Goal: Find specific page/section: Find specific page/section

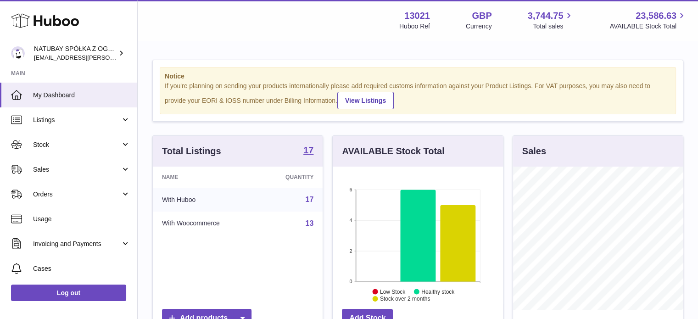
scroll to position [143, 172]
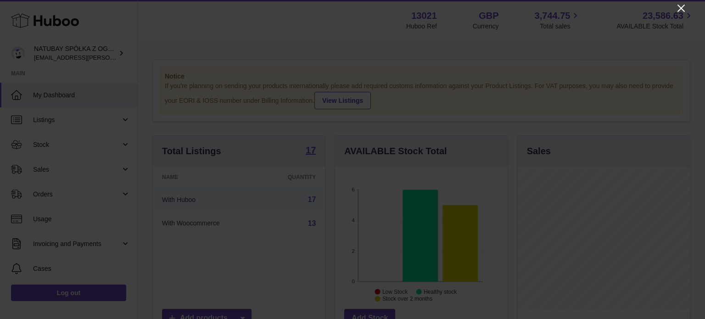
click at [681, 7] on icon "Close" at bounding box center [680, 8] width 7 height 7
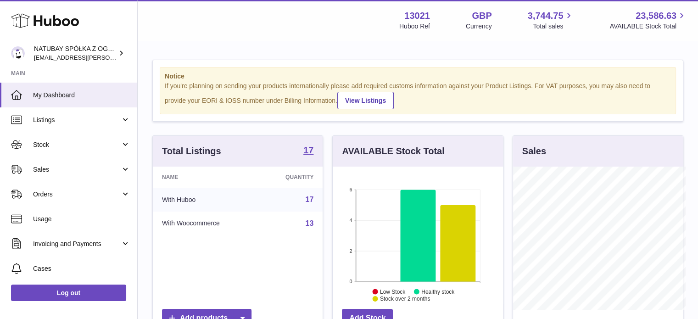
scroll to position [458535, 458508]
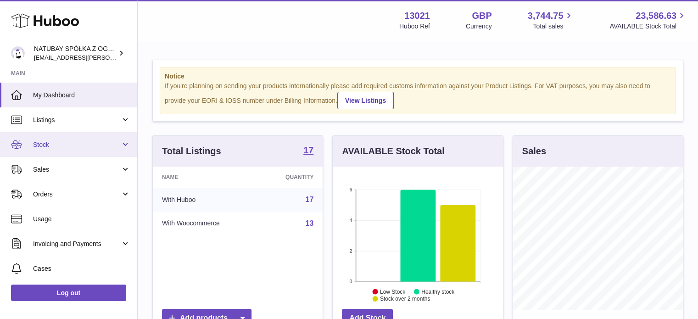
click at [95, 150] on link "Stock" at bounding box center [68, 144] width 137 height 25
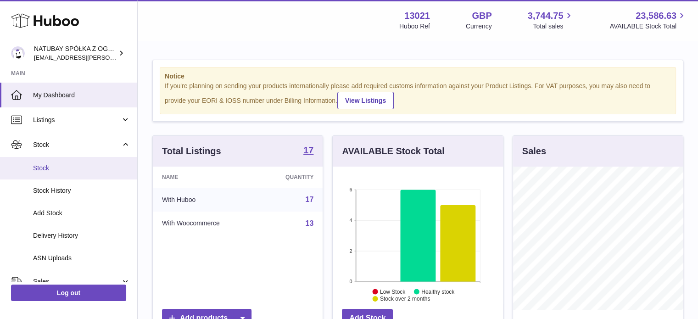
click at [87, 169] on span "Stock" at bounding box center [81, 168] width 97 height 9
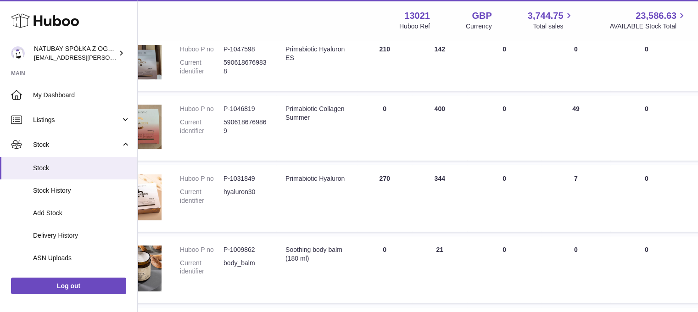
scroll to position [229, 0]
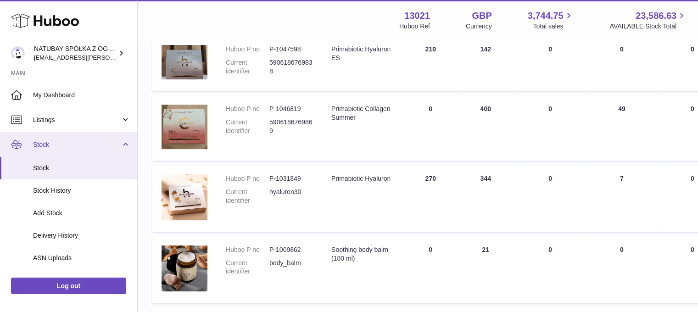
click at [57, 140] on span "Stock" at bounding box center [77, 144] width 88 height 9
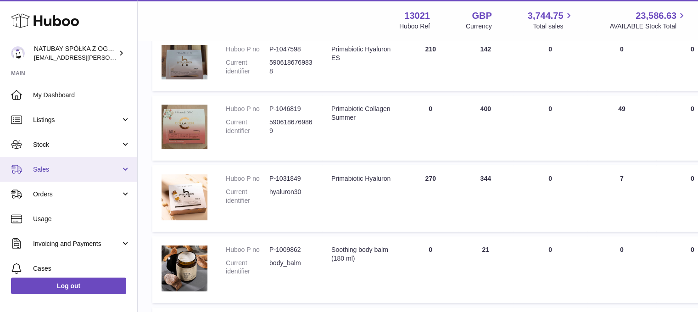
click at [57, 170] on span "Sales" at bounding box center [77, 169] width 88 height 9
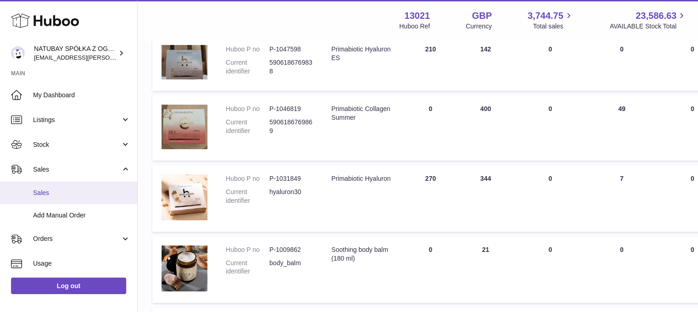
click at [68, 187] on link "Sales" at bounding box center [68, 193] width 137 height 22
